Goal: Find specific page/section: Find specific page/section

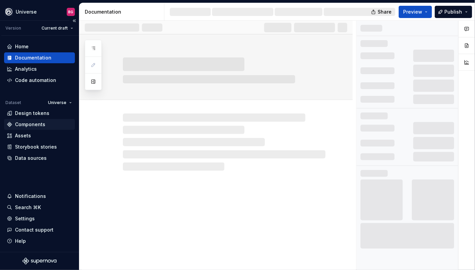
click at [32, 121] on div "Components" at bounding box center [30, 124] width 30 height 7
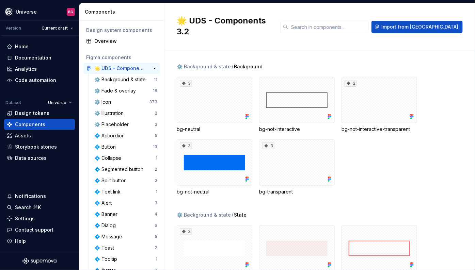
click at [116, 66] on div "🌟 UDS - Components 3.2" at bounding box center [119, 68] width 51 height 7
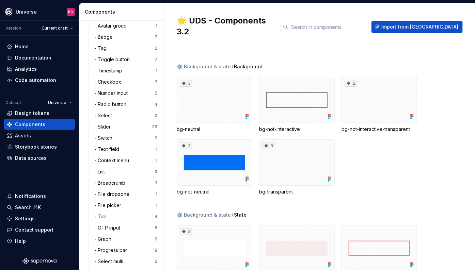
scroll to position [1135, 0]
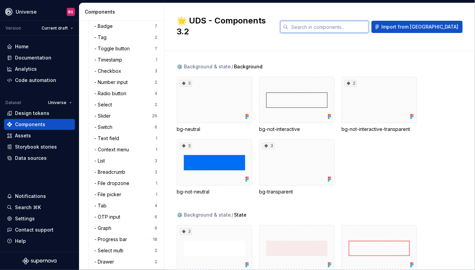
click at [363, 21] on input "text" at bounding box center [328, 27] width 80 height 12
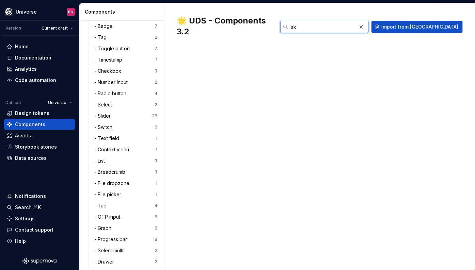
type input "s"
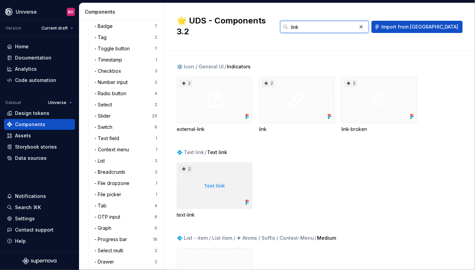
type input "link"
click at [236, 165] on div "2" at bounding box center [215, 186] width 76 height 46
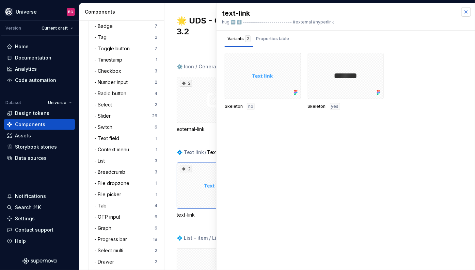
click at [467, 12] on button "button" at bounding box center [466, 12] width 10 height 10
